Goal: Information Seeking & Learning: Learn about a topic

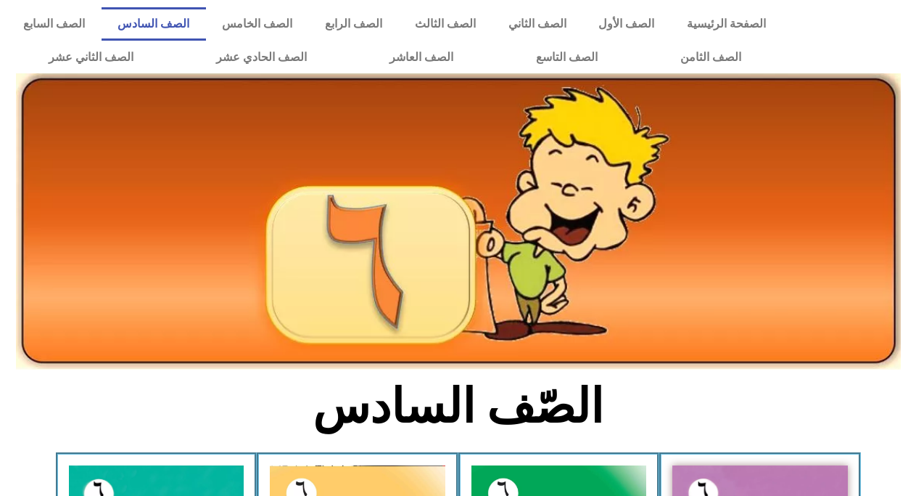
drag, startPoint x: 916, startPoint y: 60, endPoint x: 916, endPoint y: 78, distance: 18.2
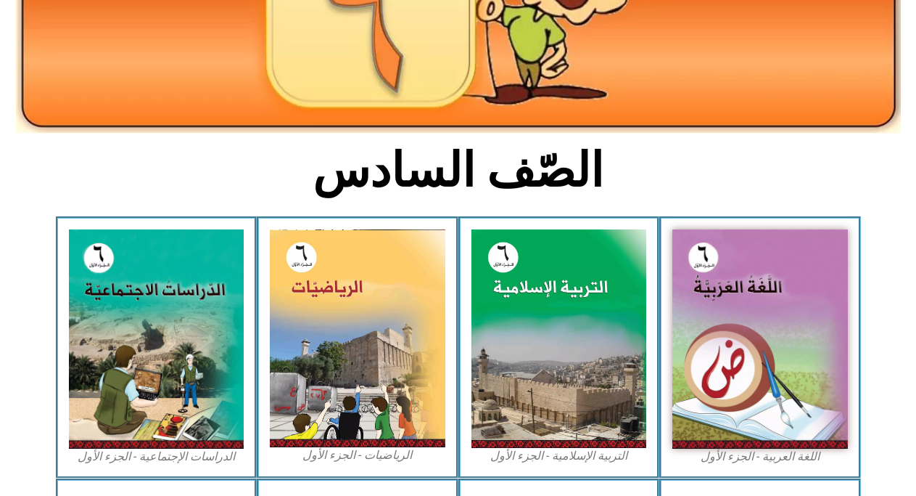
scroll to position [287, 0]
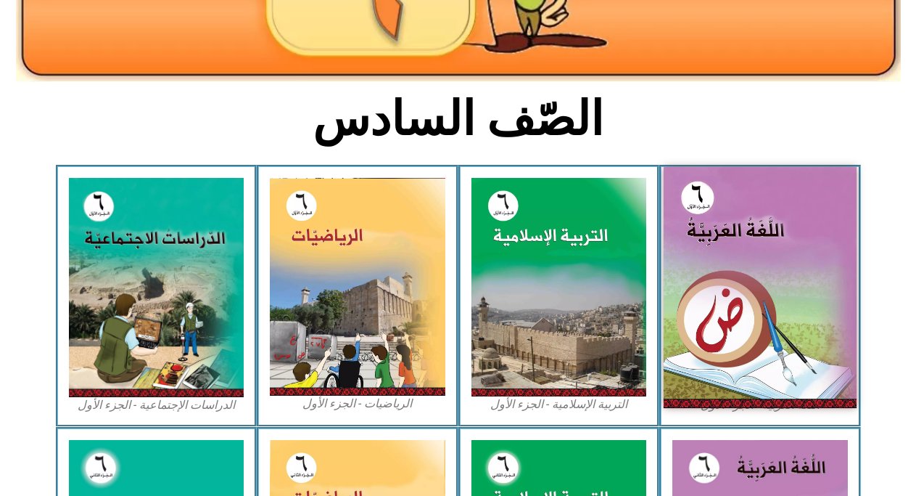
click at [720, 308] on img at bounding box center [760, 287] width 193 height 241
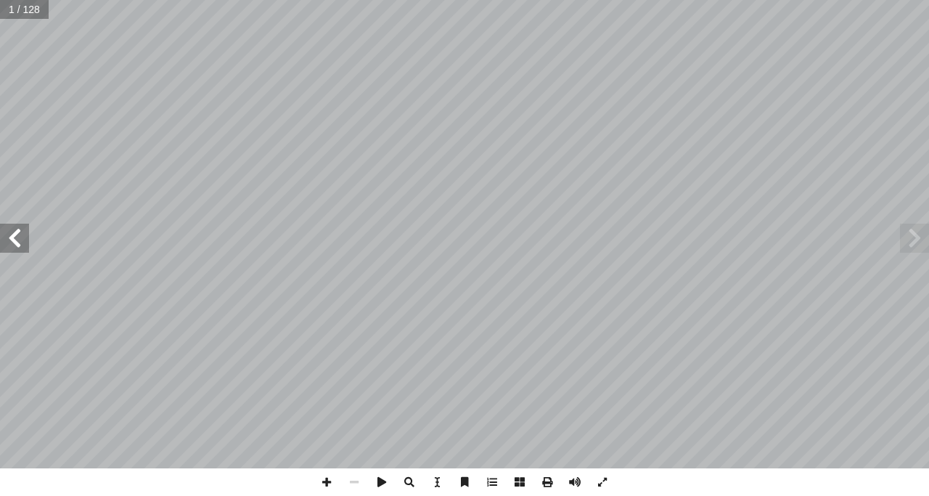
click at [15, 248] on span at bounding box center [14, 238] width 29 height 29
click at [17, 242] on span at bounding box center [14, 238] width 29 height 29
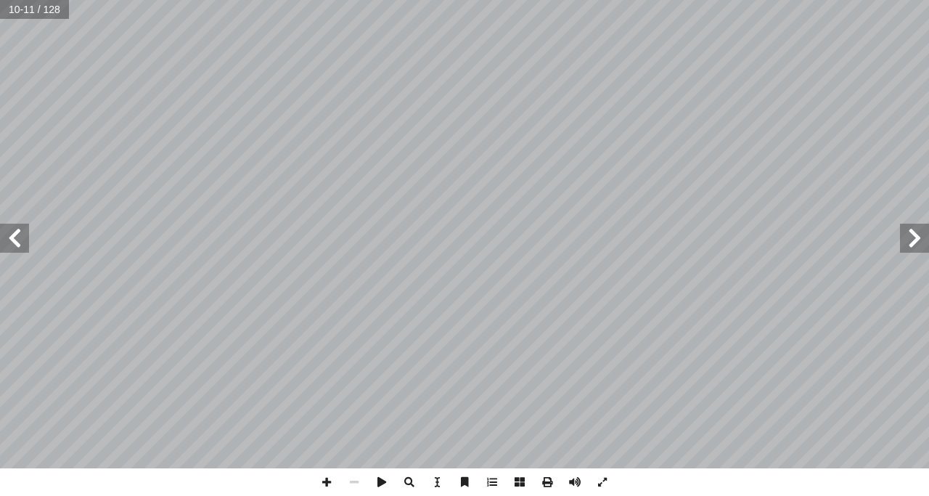
click at [17, 242] on span at bounding box center [14, 238] width 29 height 29
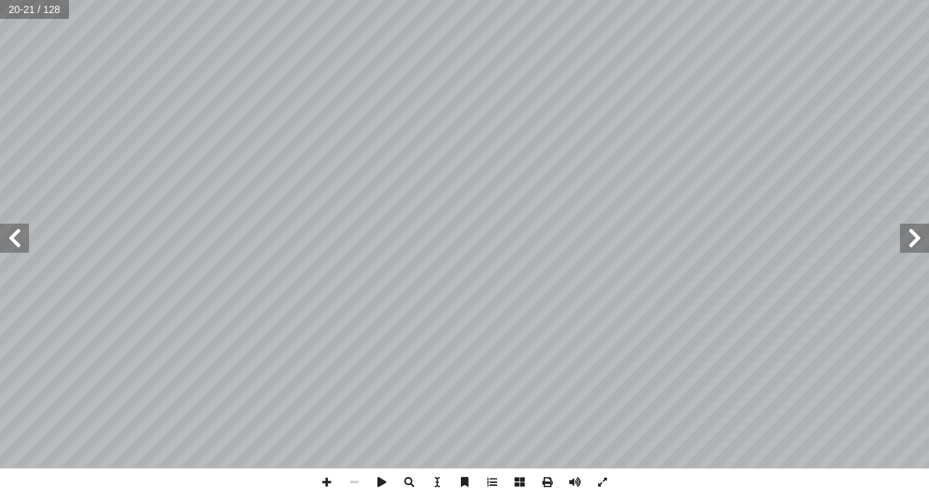
click at [17, 242] on span at bounding box center [14, 238] width 29 height 29
click at [8, 237] on span at bounding box center [14, 238] width 29 height 29
click at [12, 232] on span at bounding box center [14, 238] width 29 height 29
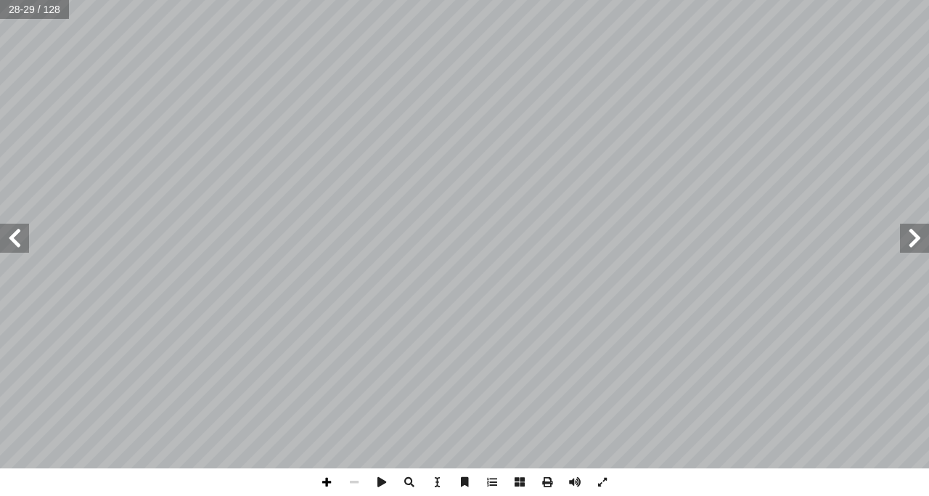
click at [329, 480] on span at bounding box center [327, 482] width 28 height 28
click at [324, 483] on span at bounding box center [327, 482] width 28 height 28
